Goal: Task Accomplishment & Management: Use online tool/utility

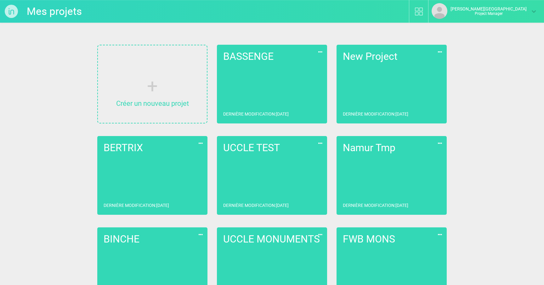
click at [506, 14] on p "Project Manager" at bounding box center [488, 13] width 76 height 4
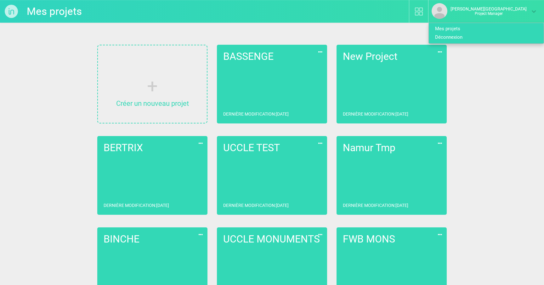
click at [474, 36] on link "Déconnexion" at bounding box center [484, 37] width 110 height 8
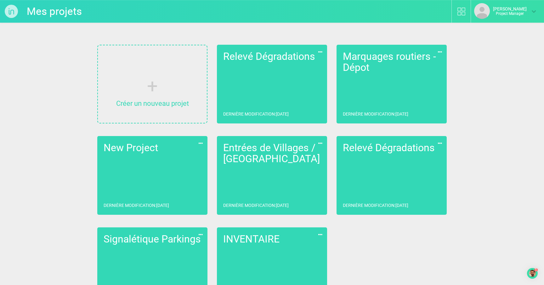
click at [374, 84] on link "Marquages routiers - Dépot Dernière modification : [DATE]" at bounding box center [391, 84] width 110 height 79
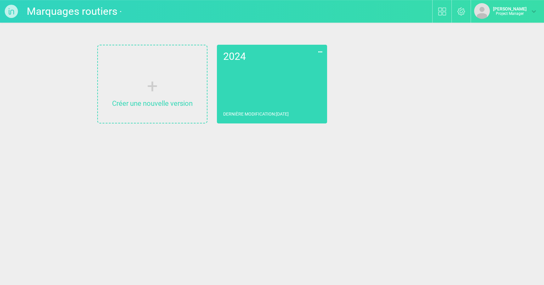
click at [280, 85] on link "2024 Dernière modification : [DATE]" at bounding box center [272, 84] width 110 height 79
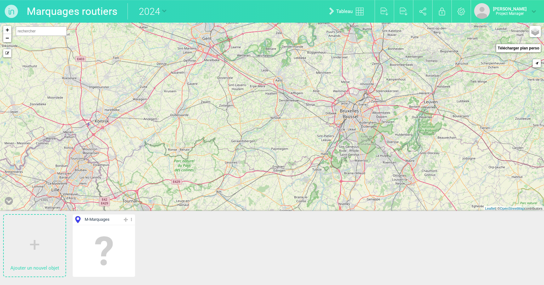
drag, startPoint x: 385, startPoint y: 114, endPoint x: 155, endPoint y: 89, distance: 231.9
click at [155, 89] on div "+ − Mode dessin Google Maps Roads Google Maps Terrain Google Maps Satellite Goo…" at bounding box center [272, 117] width 544 height 188
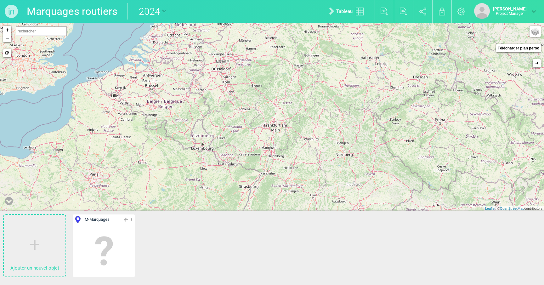
click at [14, 11] on img at bounding box center [11, 11] width 23 height 23
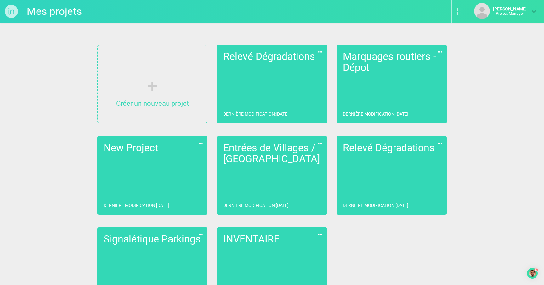
click at [396, 88] on link "Marquages routiers - Dépot Dernière modification : [DATE]" at bounding box center [391, 84] width 110 height 79
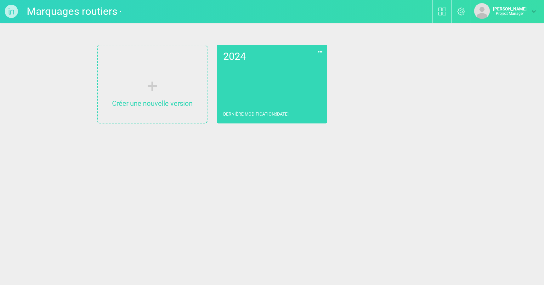
click at [289, 90] on link "2024 Dernière modification : [DATE]" at bounding box center [272, 84] width 110 height 79
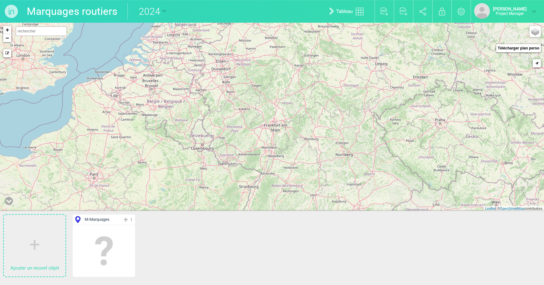
click at [15, 11] on img at bounding box center [11, 11] width 23 height 23
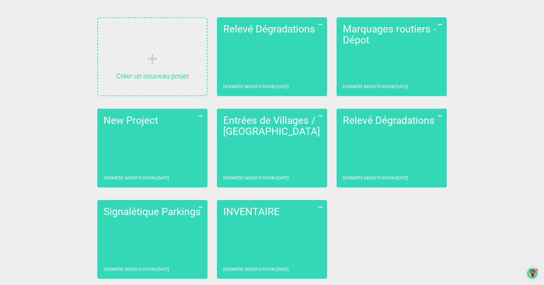
scroll to position [27, 0]
click at [280, 54] on link "Relevé Dégradations Dernière modification : [DATE]" at bounding box center [272, 56] width 110 height 79
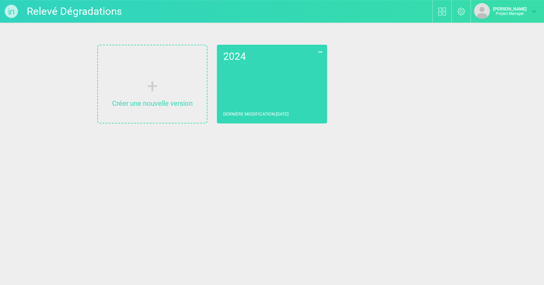
click at [267, 81] on link "2024 Dernière modification : [DATE]" at bounding box center [272, 84] width 110 height 79
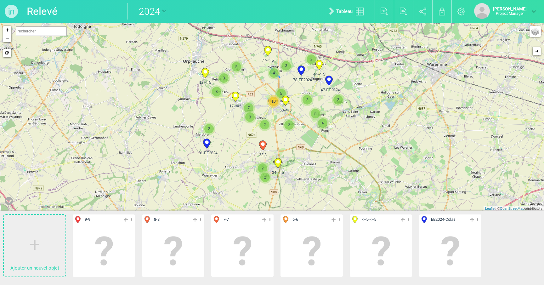
click at [277, 74] on span "4" at bounding box center [273, 72] width 9 height 9
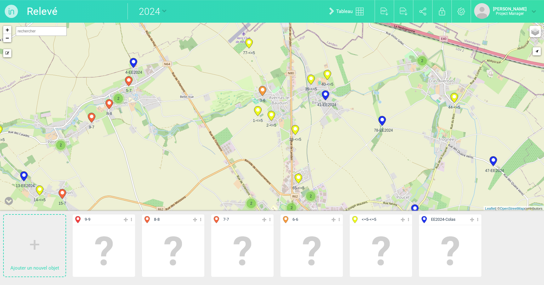
click at [265, 91] on icon at bounding box center [262, 91] width 7 height 10
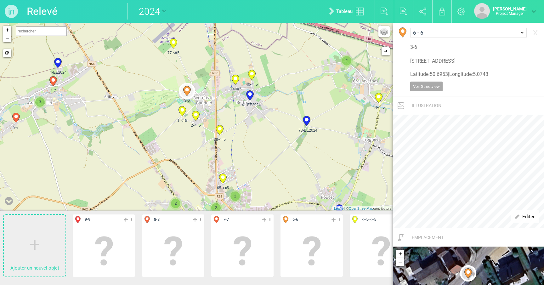
click at [194, 113] on icon at bounding box center [195, 116] width 7 height 10
select select "17655"
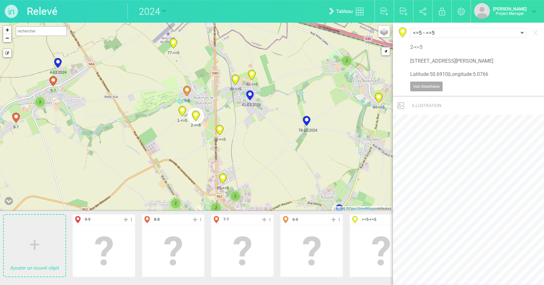
click at [235, 81] on icon at bounding box center [235, 80] width 7 height 10
type input "[STREET_ADDRESS]"
